Goal: Task Accomplishment & Management: Manage account settings

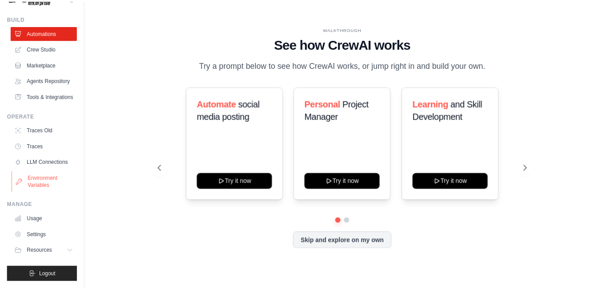
scroll to position [44, 0]
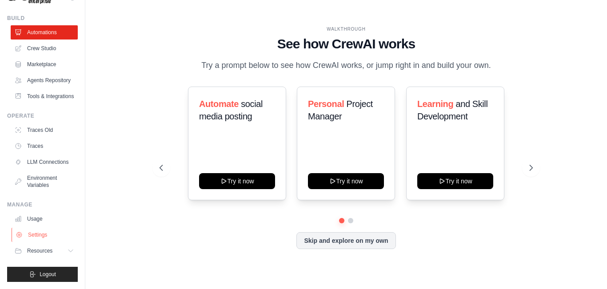
click at [40, 238] on link "Settings" at bounding box center [45, 235] width 67 height 14
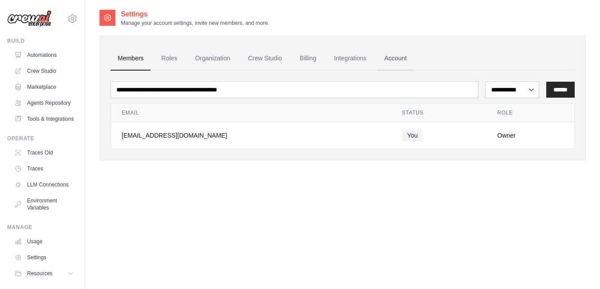
click at [400, 58] on link "Account" at bounding box center [395, 59] width 37 height 24
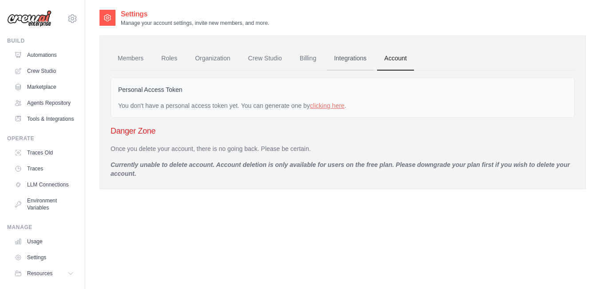
click at [357, 61] on link "Integrations" at bounding box center [350, 59] width 47 height 24
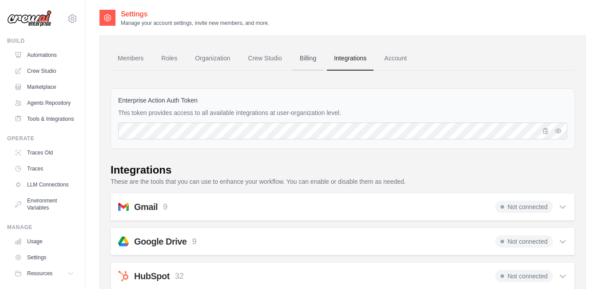
click at [322, 65] on link "Billing" at bounding box center [308, 59] width 31 height 24
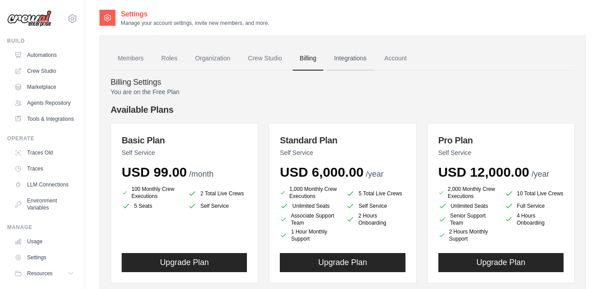
click at [337, 65] on link "Integrations" at bounding box center [350, 59] width 47 height 24
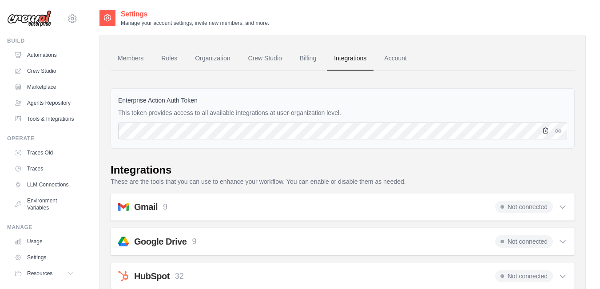
click at [547, 132] on icon "button" at bounding box center [546, 130] width 5 height 5
drag, startPoint x: 117, startPoint y: 112, endPoint x: 343, endPoint y: 111, distance: 226.2
click at [343, 111] on div "Enterprise Action Auth Token This token provides access to all available integr…" at bounding box center [343, 118] width 464 height 60
click at [299, 58] on link "Billing" at bounding box center [308, 59] width 31 height 24
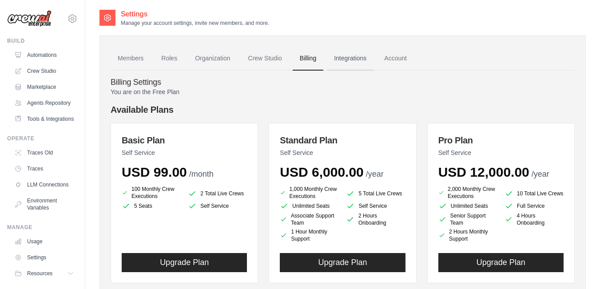
click at [343, 59] on link "Integrations" at bounding box center [350, 59] width 47 height 24
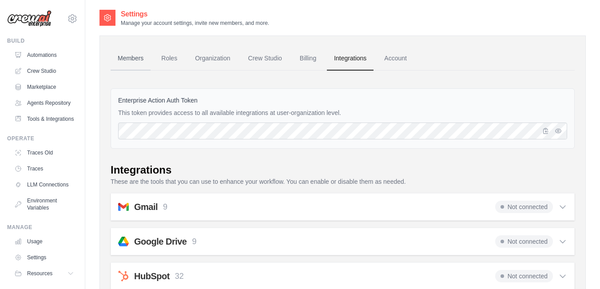
click at [139, 55] on link "Members" at bounding box center [131, 59] width 40 height 24
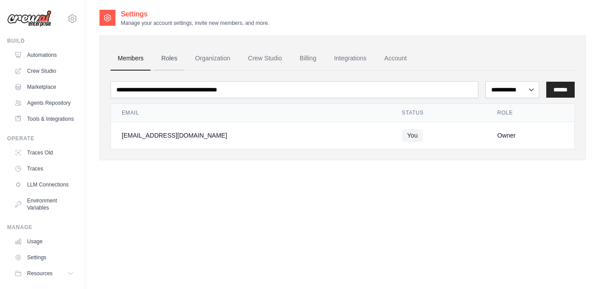
click at [172, 58] on link "Roles" at bounding box center [169, 59] width 30 height 24
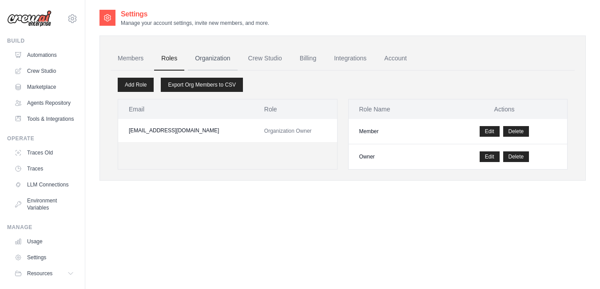
click at [210, 66] on link "Organization" at bounding box center [212, 59] width 49 height 24
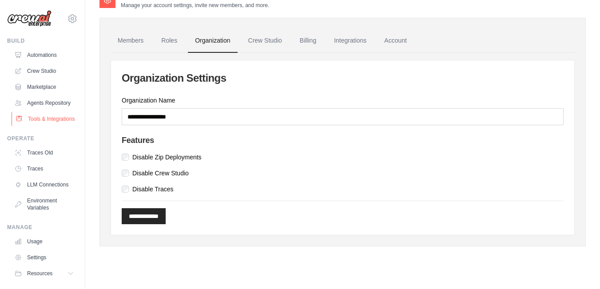
click at [32, 126] on link "Tools & Integrations" at bounding box center [45, 119] width 67 height 14
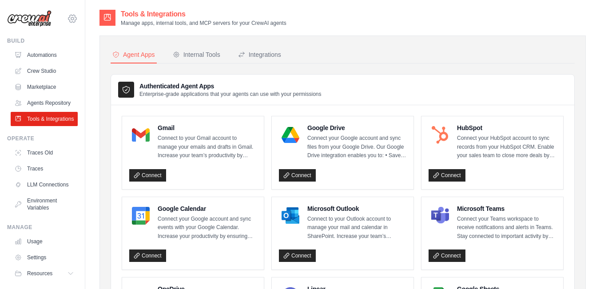
click at [67, 22] on icon at bounding box center [72, 18] width 11 height 11
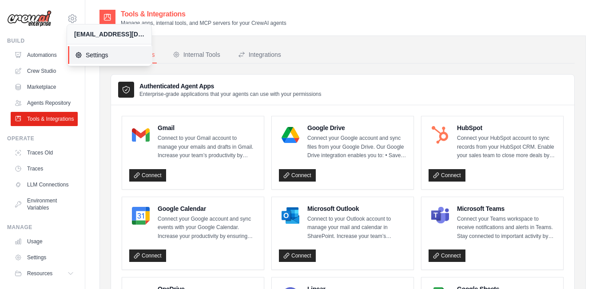
click at [105, 54] on span "Settings" at bounding box center [110, 55] width 70 height 9
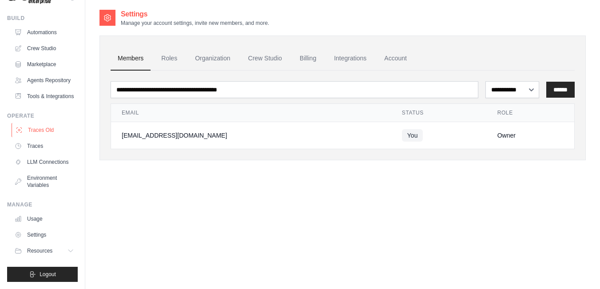
scroll to position [44, 0]
click at [39, 217] on link "Usage" at bounding box center [45, 219] width 67 height 14
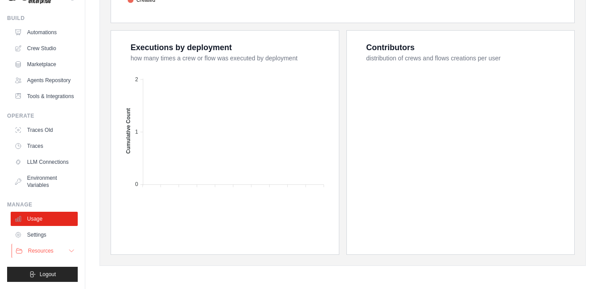
scroll to position [44, 0]
click at [37, 251] on span "Resources" at bounding box center [40, 250] width 25 height 7
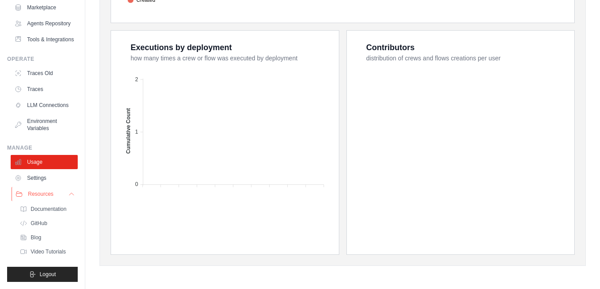
scroll to position [101, 0]
click at [43, 180] on link "Settings" at bounding box center [45, 178] width 67 height 14
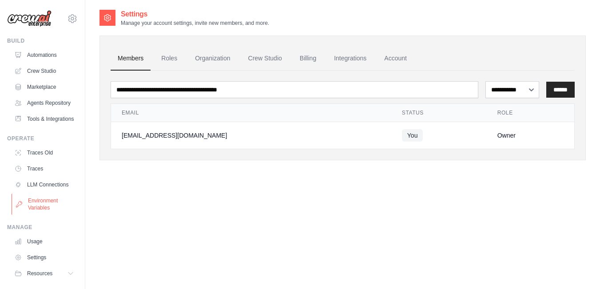
click at [40, 215] on link "Environment Variables" at bounding box center [45, 204] width 67 height 21
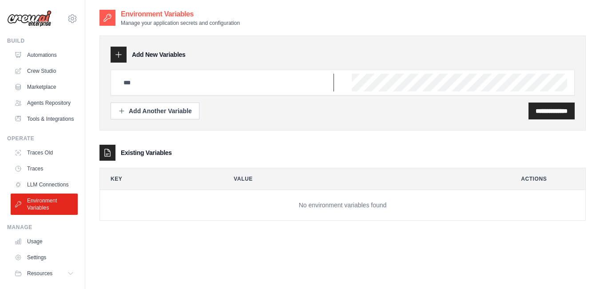
click at [221, 79] on input "text" at bounding box center [226, 83] width 216 height 18
click at [39, 192] on link "LLM Connections" at bounding box center [45, 185] width 67 height 14
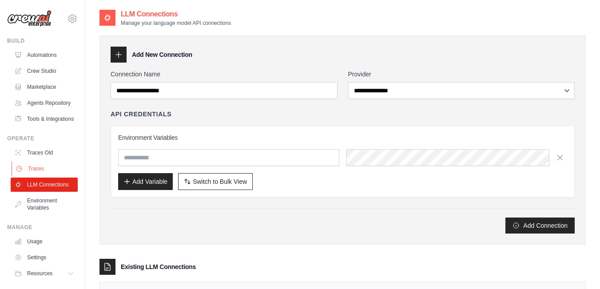
click at [43, 176] on link "Traces" at bounding box center [45, 169] width 67 height 14
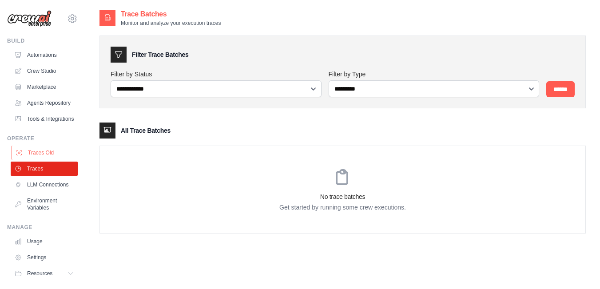
click at [46, 160] on link "Traces Old" at bounding box center [45, 153] width 67 height 14
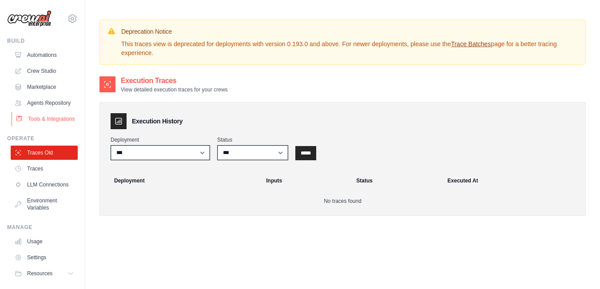
click at [46, 126] on link "Tools & Integrations" at bounding box center [45, 119] width 67 height 14
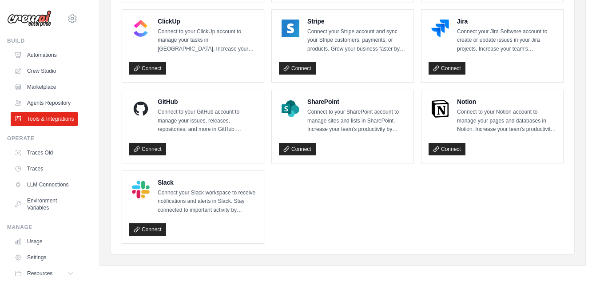
scroll to position [44, 0]
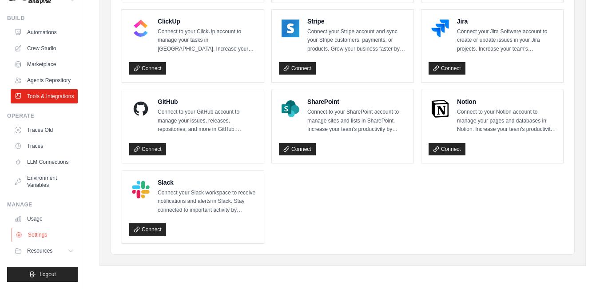
click at [40, 240] on link "Settings" at bounding box center [45, 235] width 67 height 14
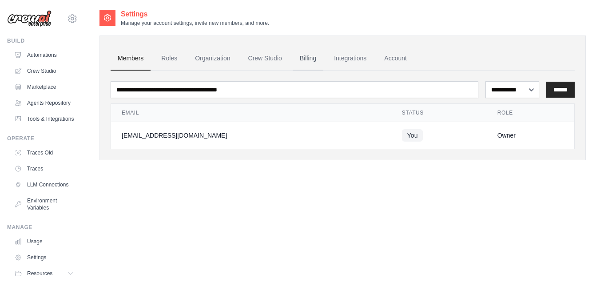
click at [310, 58] on link "Billing" at bounding box center [308, 59] width 31 height 24
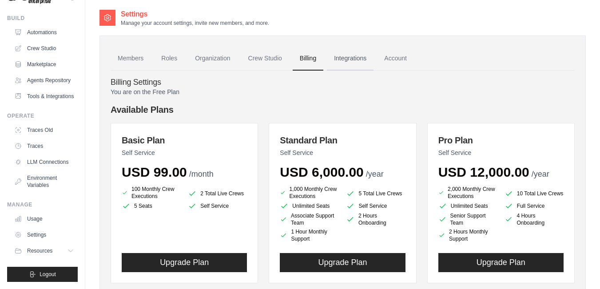
click at [362, 62] on link "Integrations" at bounding box center [350, 59] width 47 height 24
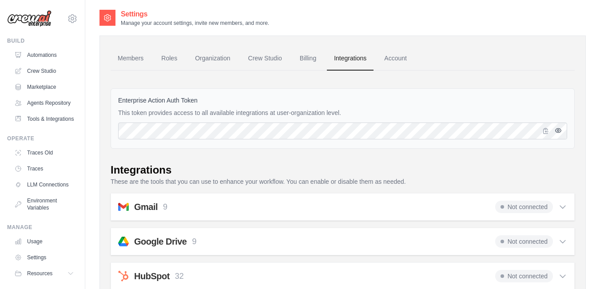
click at [559, 131] on icon "button" at bounding box center [558, 130] width 7 height 7
